Goal: Check status

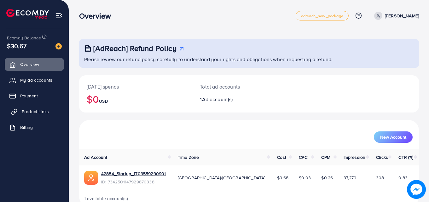
click at [26, 114] on span "Product Links" at bounding box center [35, 111] width 27 height 6
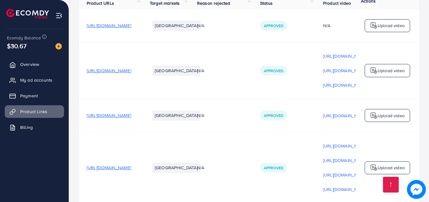
scroll to position [109, 0]
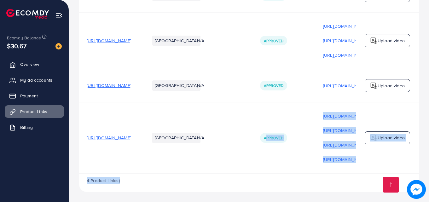
drag, startPoint x: 309, startPoint y: 172, endPoint x: 368, endPoint y: 174, distance: 59.6
click at [368, 174] on div "Product URLs Target markets Reason rejected Status Product video Status video A…" at bounding box center [249, 77] width 340 height 229
click at [368, 174] on div "Product URLs Target markets Reason rejected Status Product video Status video A…" at bounding box center [249, 68] width 340 height 211
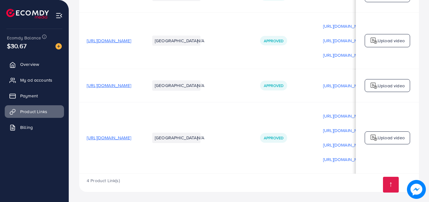
scroll to position [0, 159]
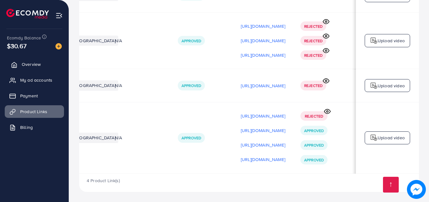
click at [25, 61] on span "Overview" at bounding box center [31, 64] width 19 height 6
